Goal: Task Accomplishment & Management: Manage account settings

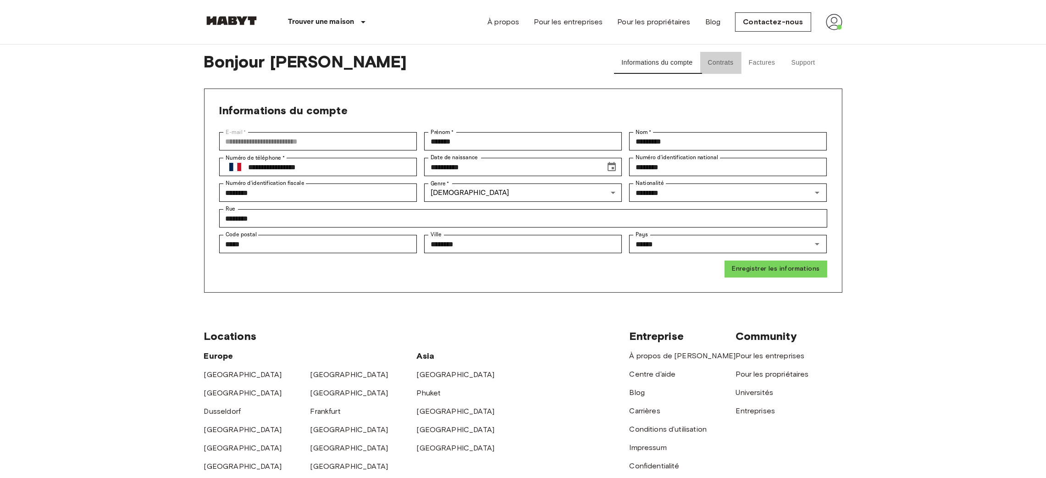
click at [733, 61] on button "Contrats" at bounding box center [720, 63] width 41 height 22
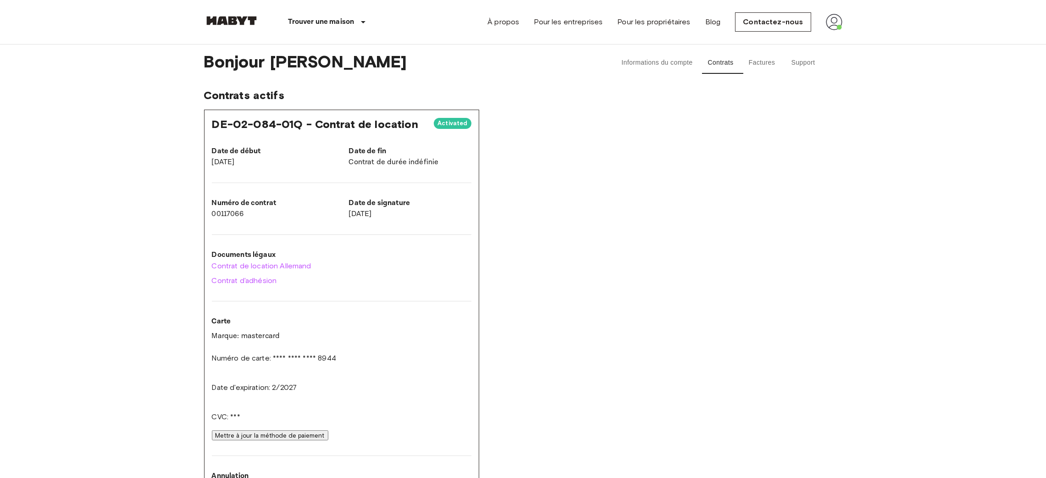
click at [328, 430] on button "Mettre à jour la méthode de paiement" at bounding box center [270, 435] width 117 height 10
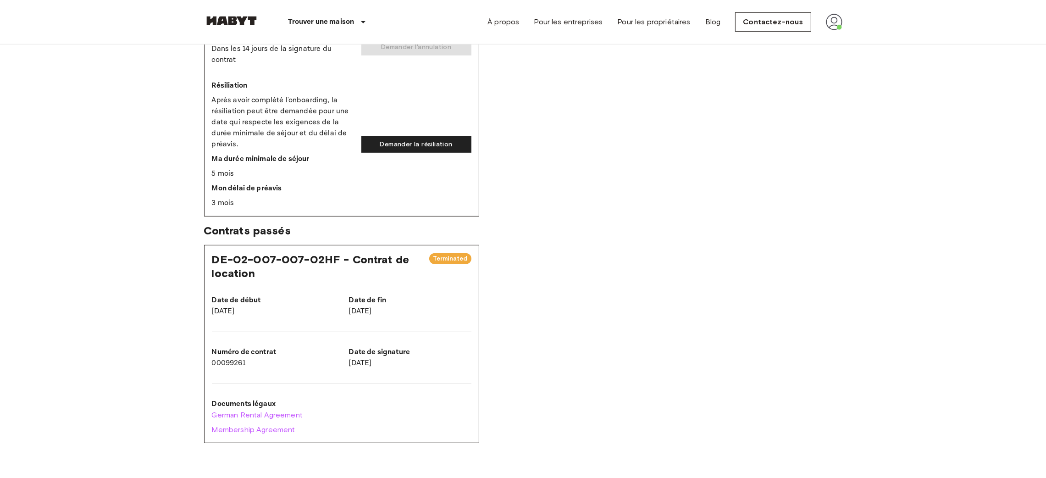
scroll to position [676, 0]
drag, startPoint x: 332, startPoint y: 312, endPoint x: 382, endPoint y: 332, distance: 53.7
click at [382, 332] on div "Date de début [DATE] Date de fin [DATE] Numéro de contrat 00099261 Date de sign…" at bounding box center [334, 326] width 274 height 89
click at [408, 333] on div at bounding box center [334, 325] width 274 height 15
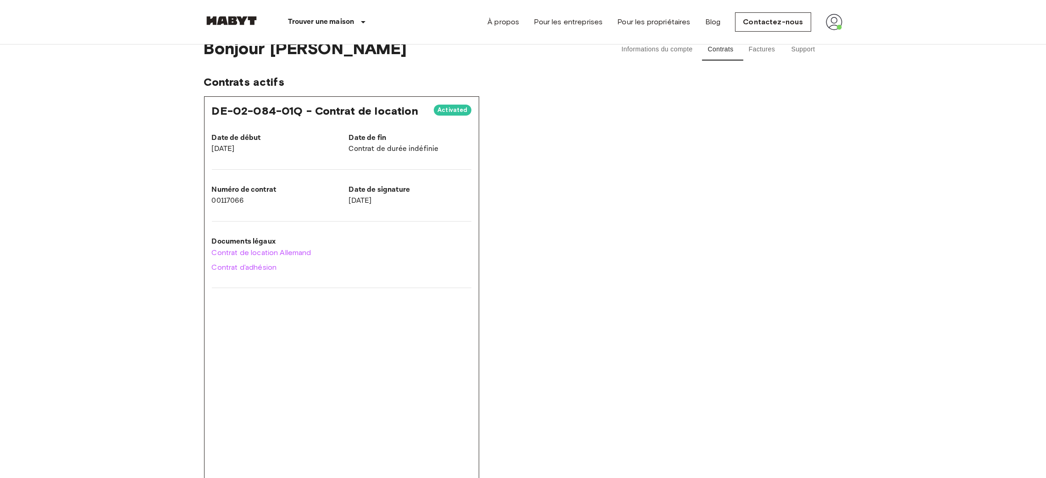
scroll to position [8, 0]
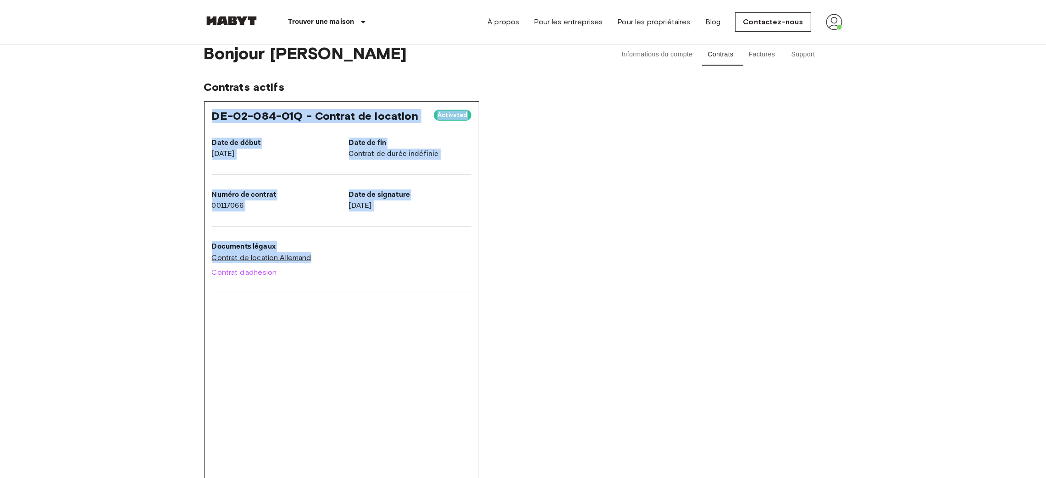
drag, startPoint x: 213, startPoint y: 109, endPoint x: 322, endPoint y: 253, distance: 180.2
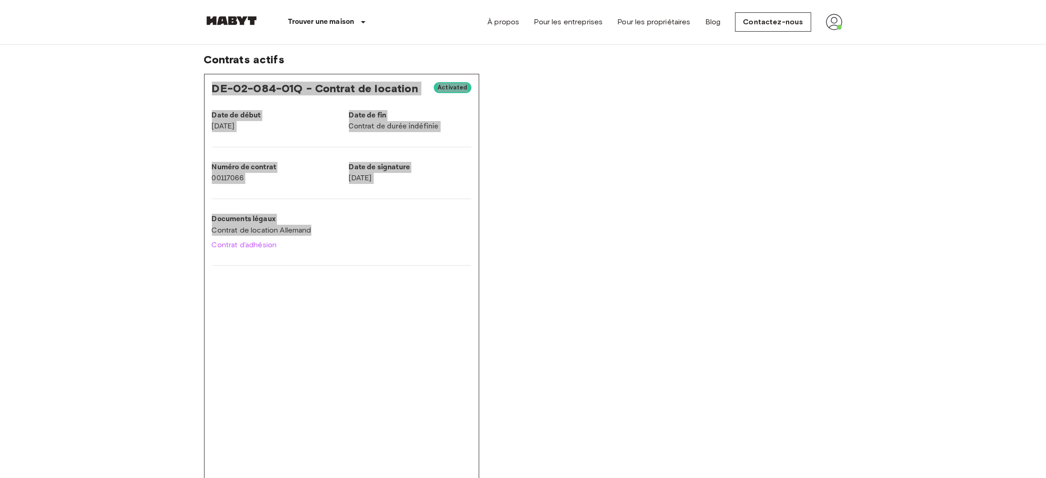
scroll to position [33, 0]
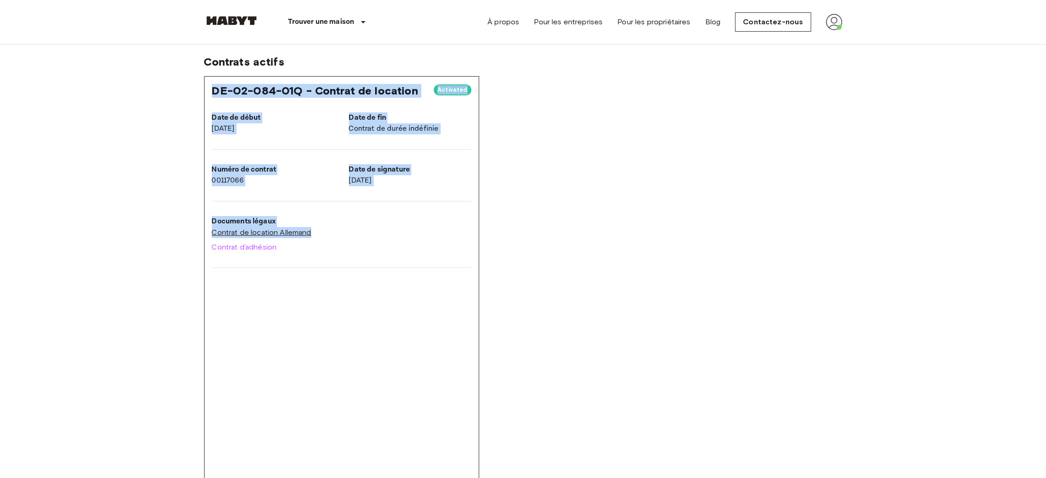
click at [344, 228] on link "Contrat de location Allemand" at bounding box center [342, 232] width 260 height 11
click at [414, 246] on link "Contrat d'adhésion" at bounding box center [342, 247] width 260 height 11
click at [613, 164] on div "DE-02-084-01Q - Contrat de location Activated Date de début [DATE] Date de fin …" at bounding box center [523, 468] width 638 height 784
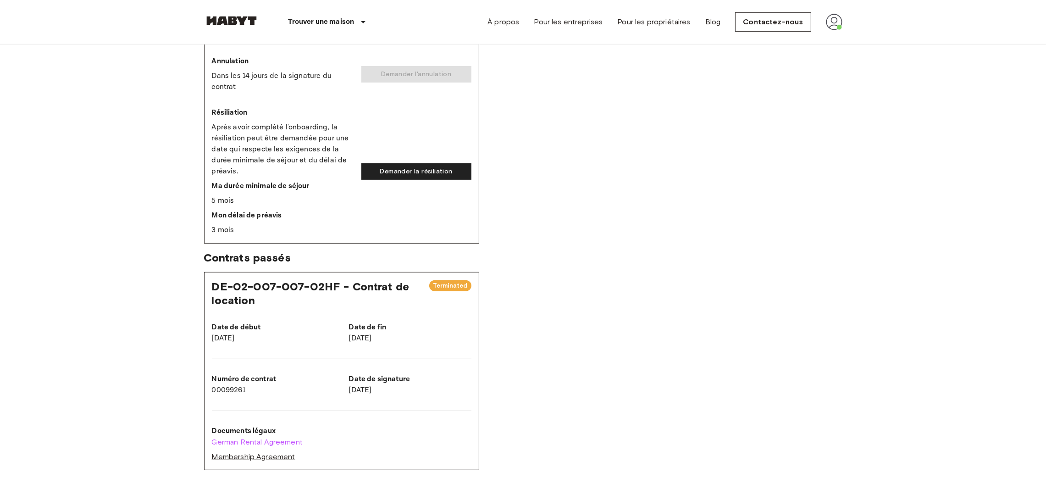
scroll to position [653, 0]
